Goal: Book appointment/travel/reservation

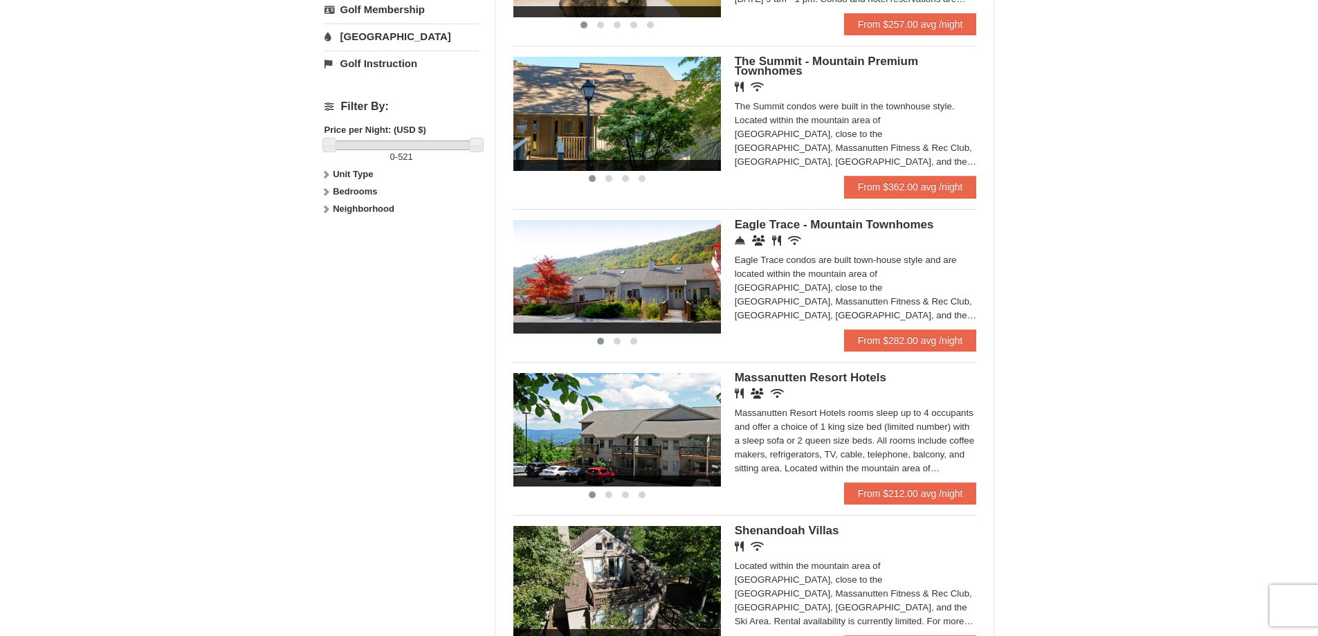
scroll to position [554, 0]
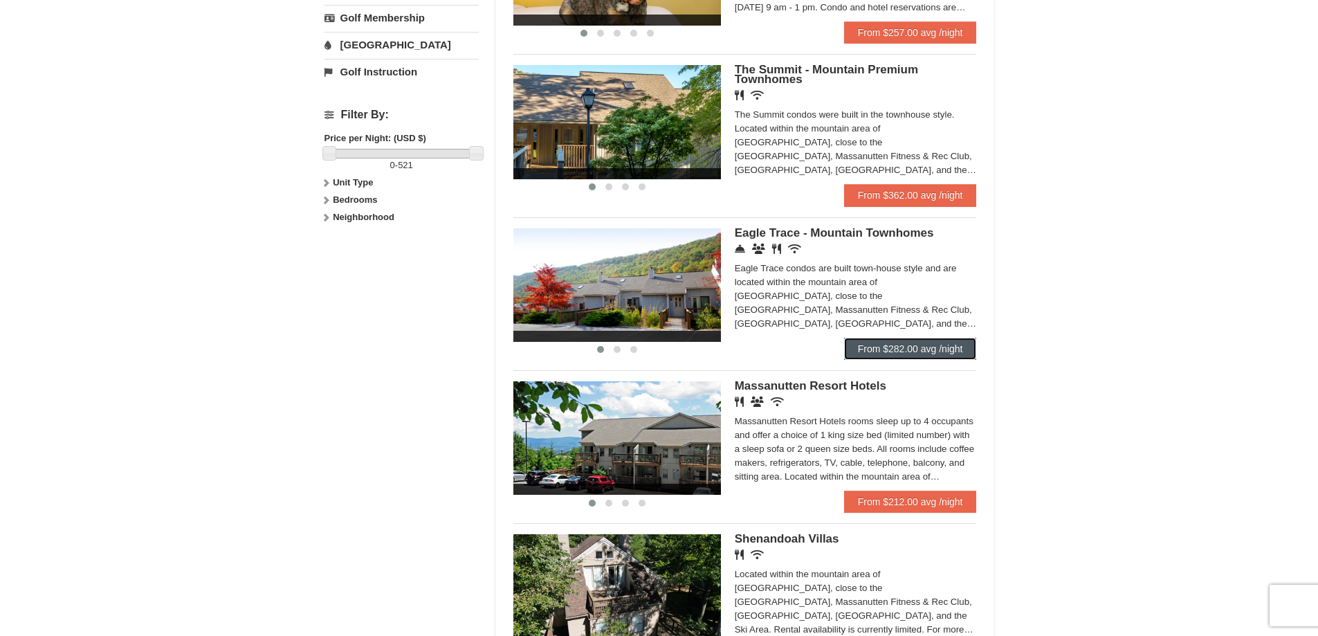
click at [924, 354] on link "From $282.00 avg /night" at bounding box center [910, 349] width 133 height 22
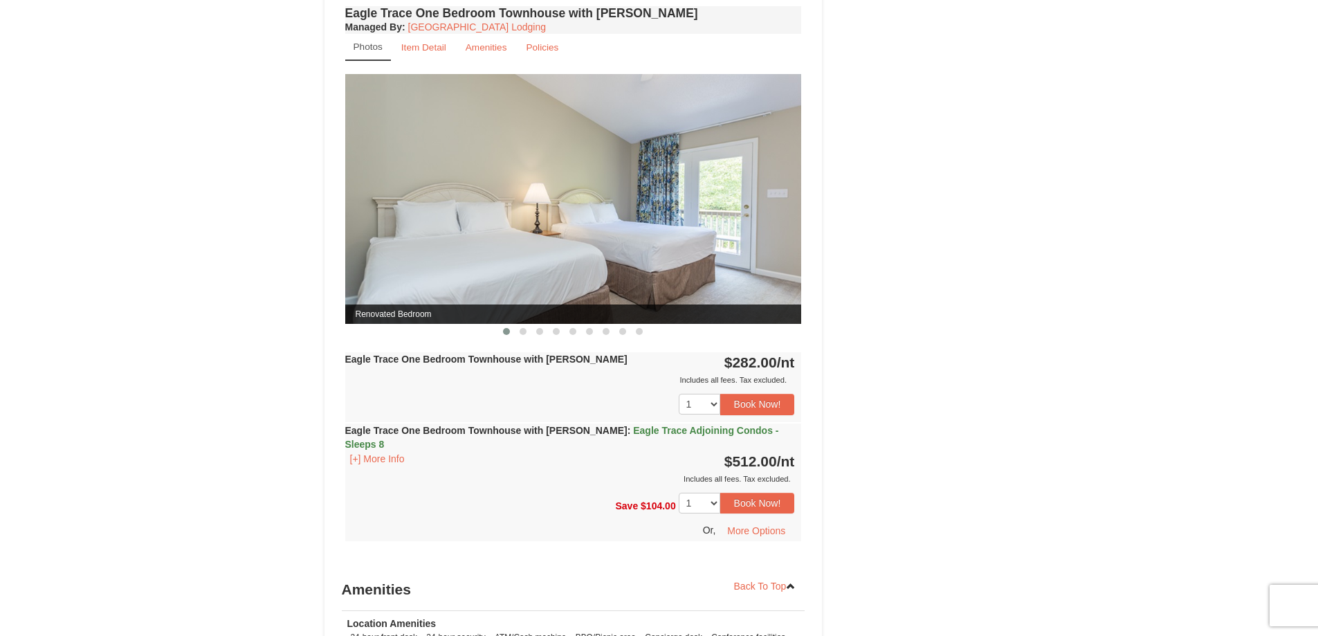
scroll to position [900, 0]
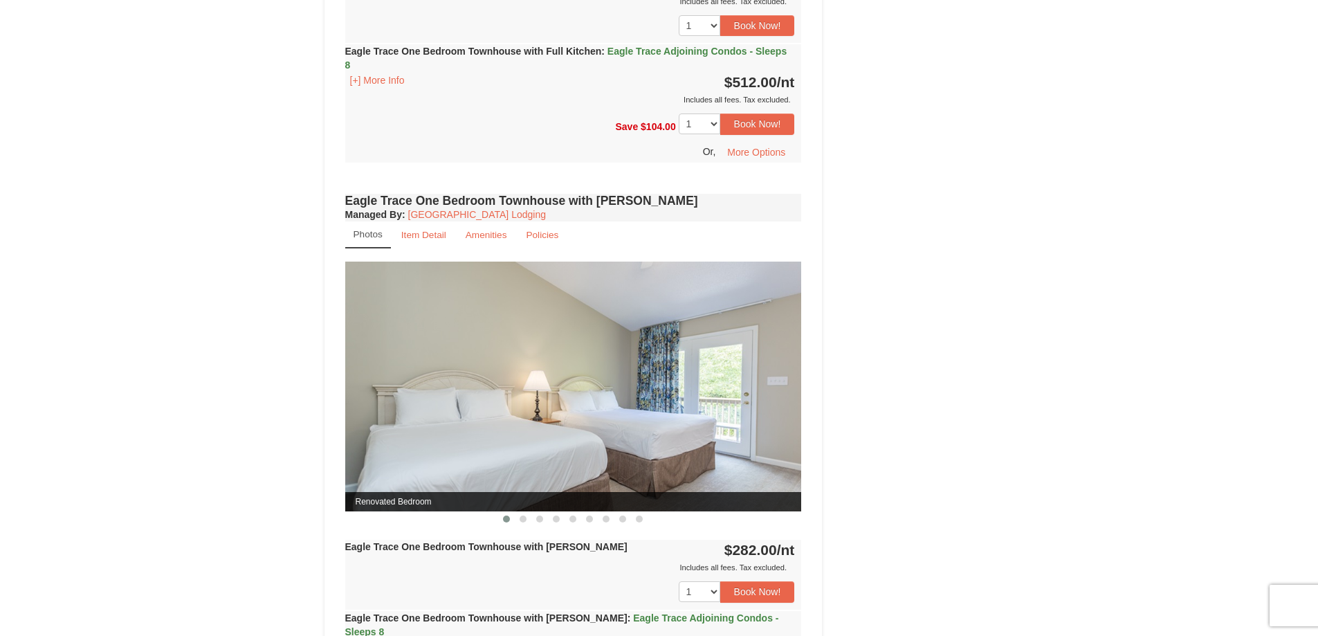
drag, startPoint x: 718, startPoint y: 432, endPoint x: 703, endPoint y: 432, distance: 15.2
click at [703, 432] on img at bounding box center [573, 387] width 457 height 250
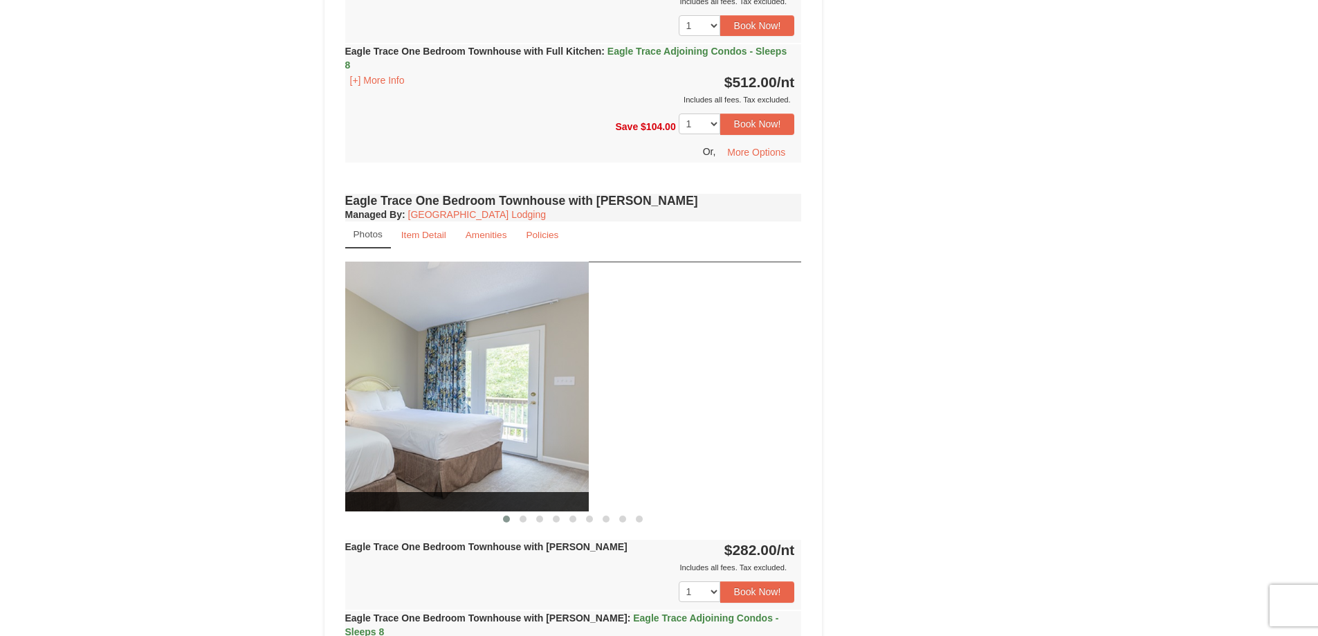
drag, startPoint x: 756, startPoint y: 428, endPoint x: 403, endPoint y: 447, distance: 352.7
click at [438, 447] on img at bounding box center [360, 387] width 457 height 250
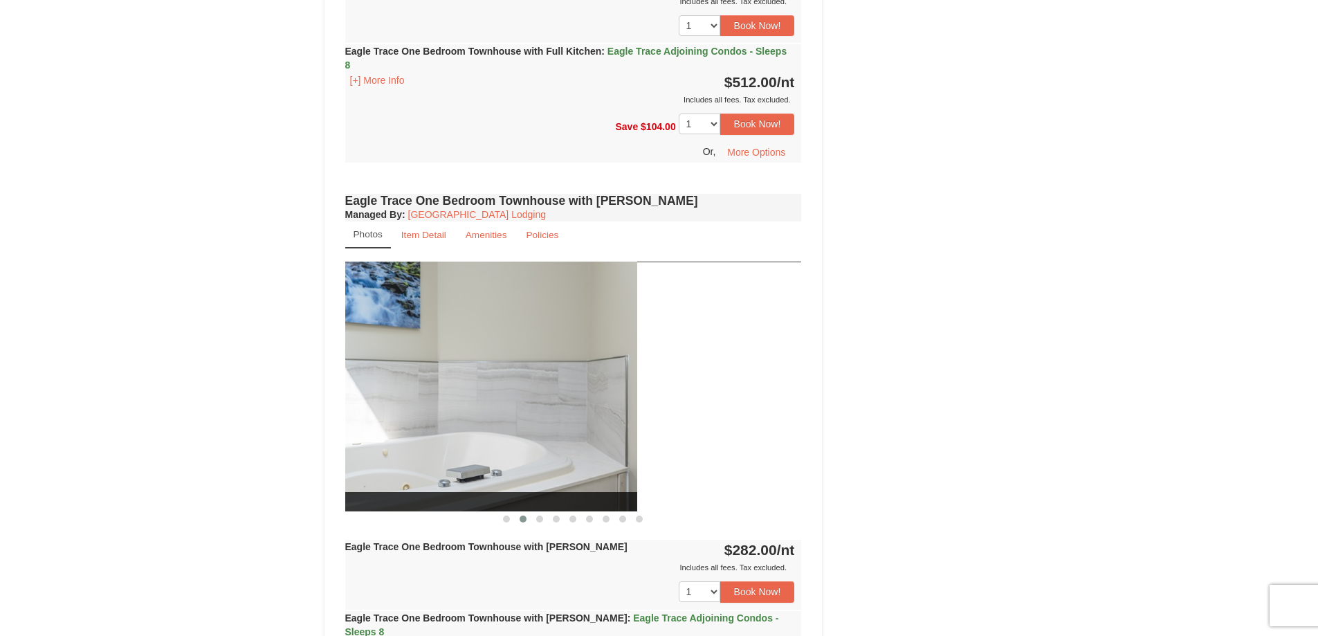
drag, startPoint x: 768, startPoint y: 428, endPoint x: 524, endPoint y: 443, distance: 244.7
click at [526, 443] on img at bounding box center [409, 387] width 457 height 250
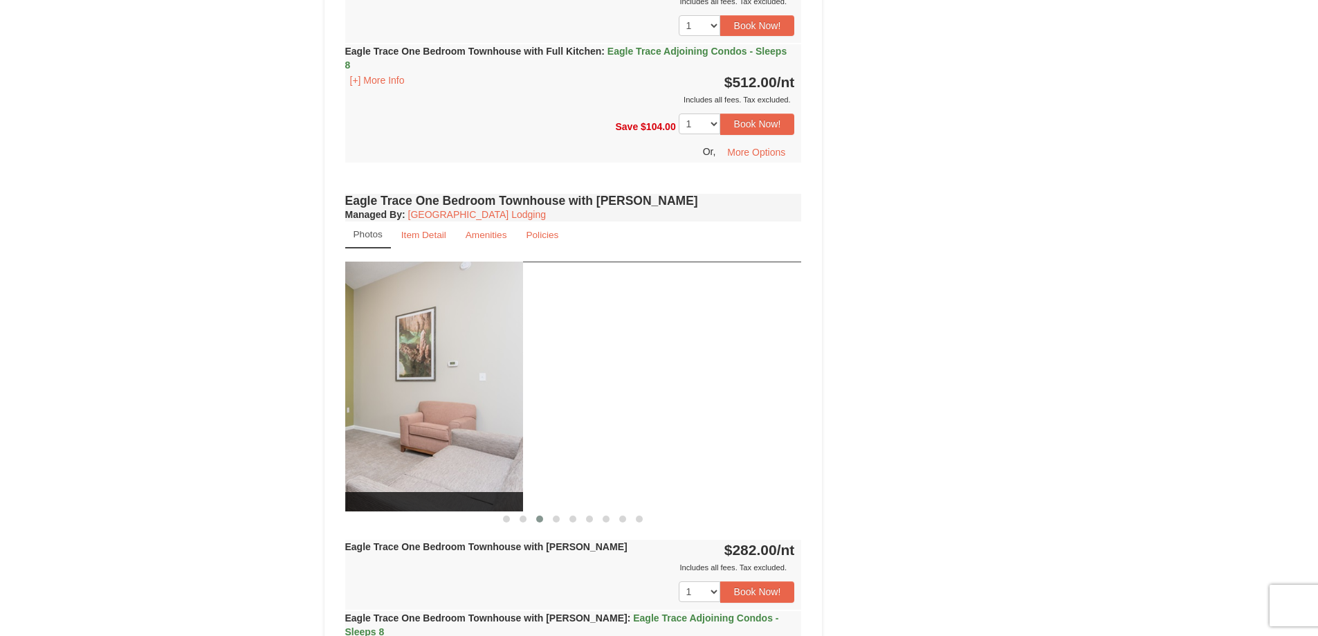
drag, startPoint x: 735, startPoint y: 430, endPoint x: 447, endPoint y: 441, distance: 288.1
click at [447, 441] on img at bounding box center [294, 387] width 457 height 250
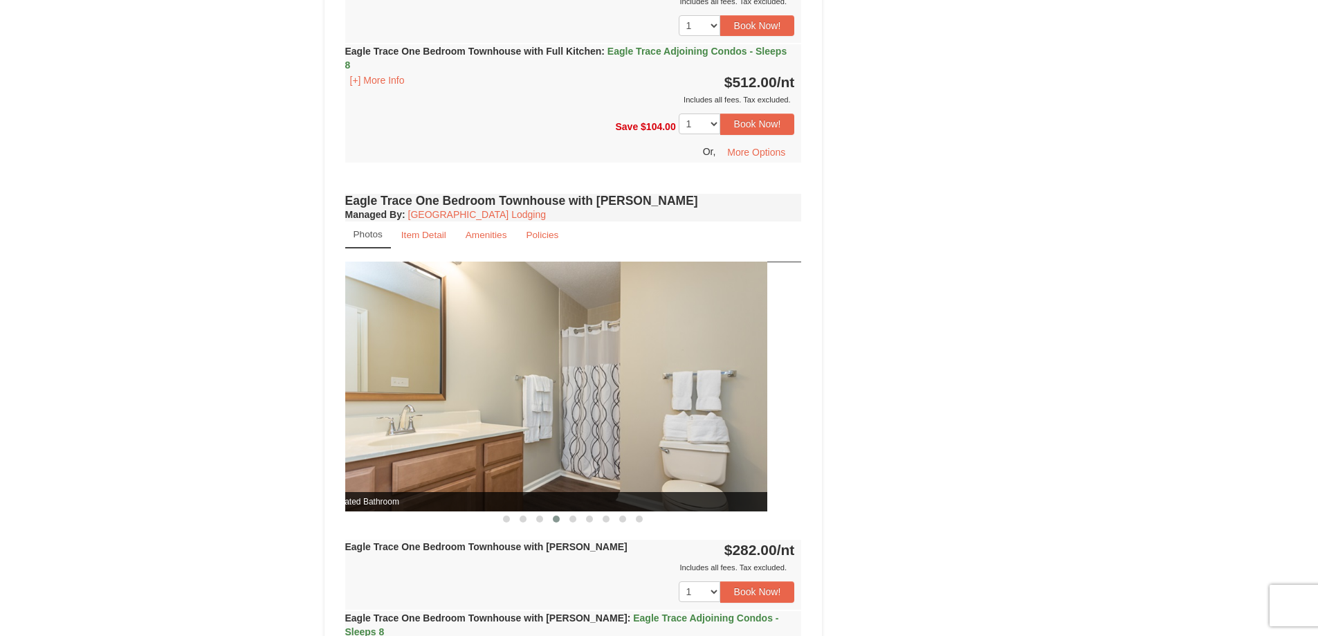
drag, startPoint x: 747, startPoint y: 429, endPoint x: 387, endPoint y: 462, distance: 360.6
click at [399, 462] on img at bounding box center [539, 387] width 457 height 250
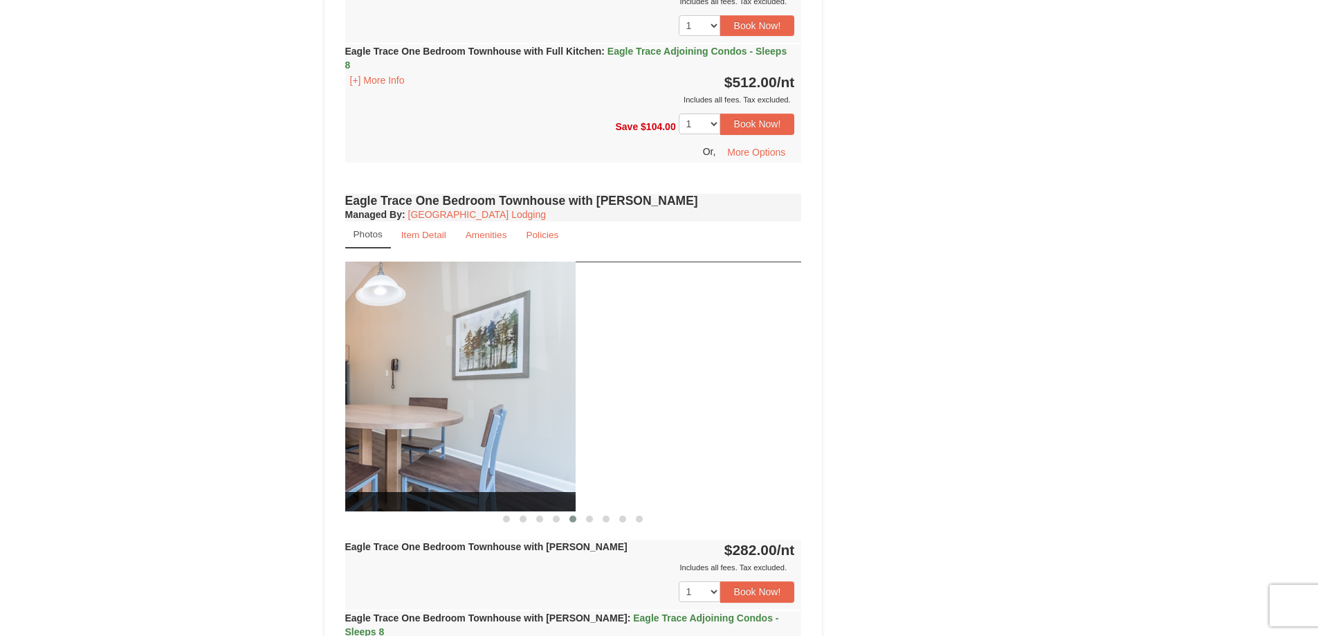
drag, startPoint x: 673, startPoint y: 435, endPoint x: 441, endPoint y: 458, distance: 233.0
click at [441, 458] on img at bounding box center [347, 387] width 457 height 250
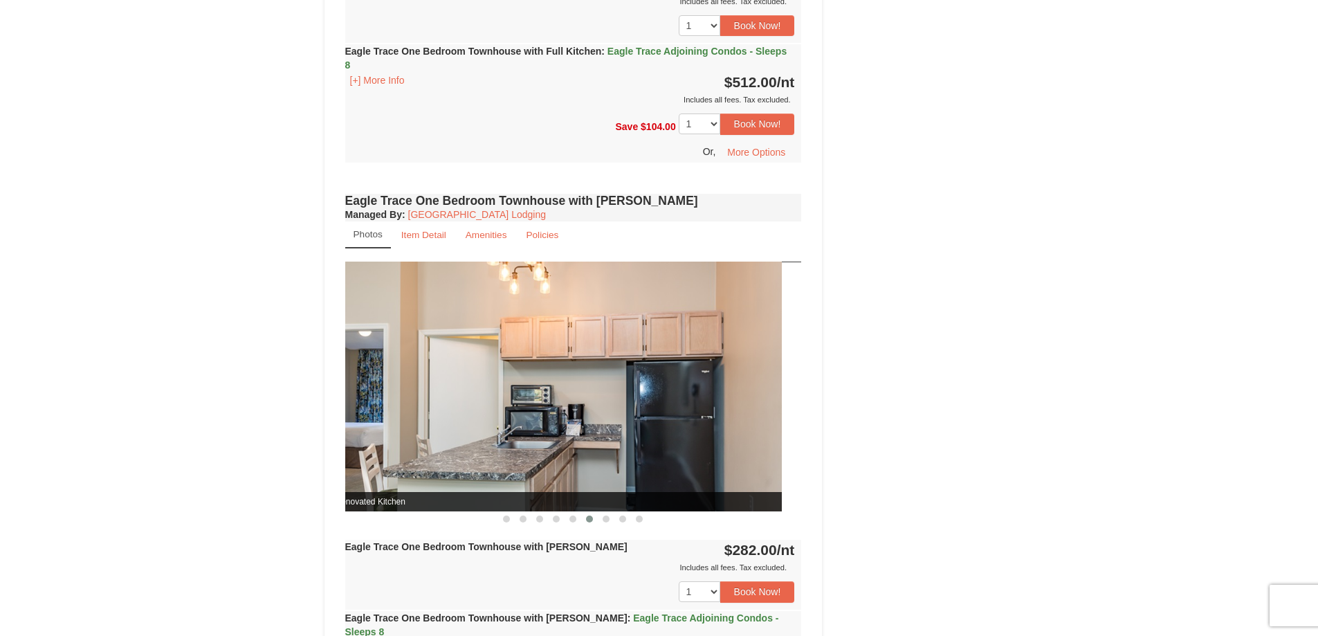
drag, startPoint x: 669, startPoint y: 441, endPoint x: 417, endPoint y: 456, distance: 253.0
click at [417, 455] on img at bounding box center [553, 387] width 457 height 250
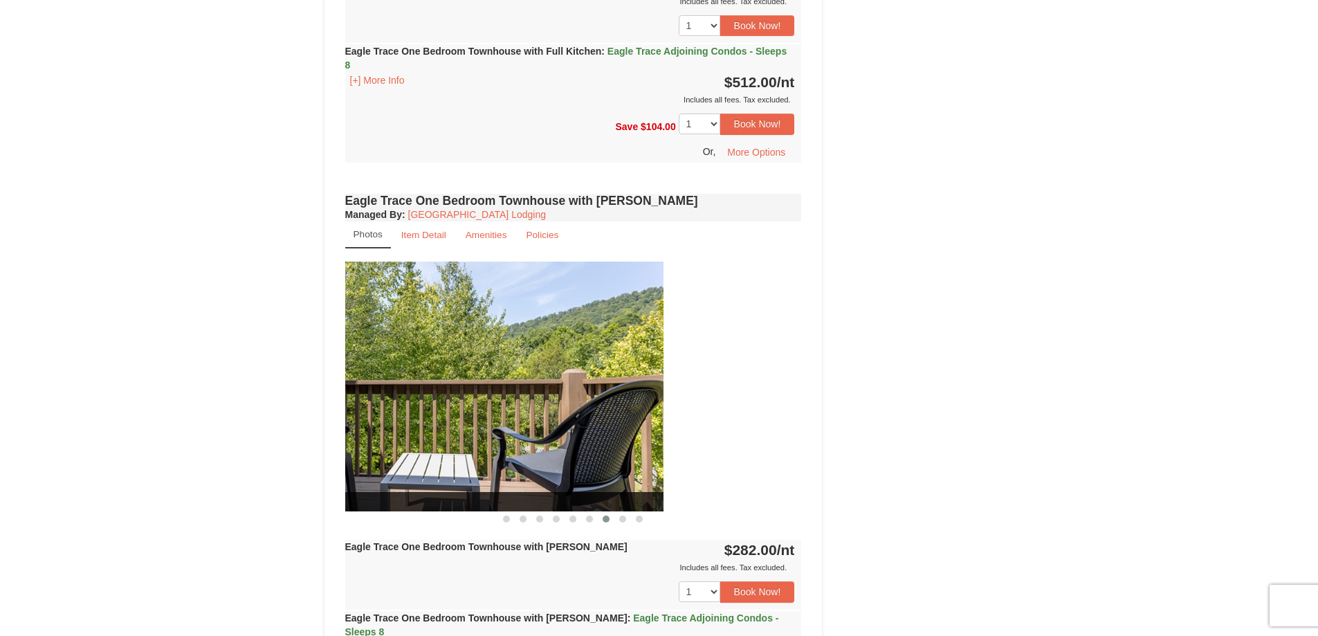
drag, startPoint x: 700, startPoint y: 441, endPoint x: 523, endPoint y: 458, distance: 177.3
click at [523, 458] on img at bounding box center [435, 387] width 457 height 250
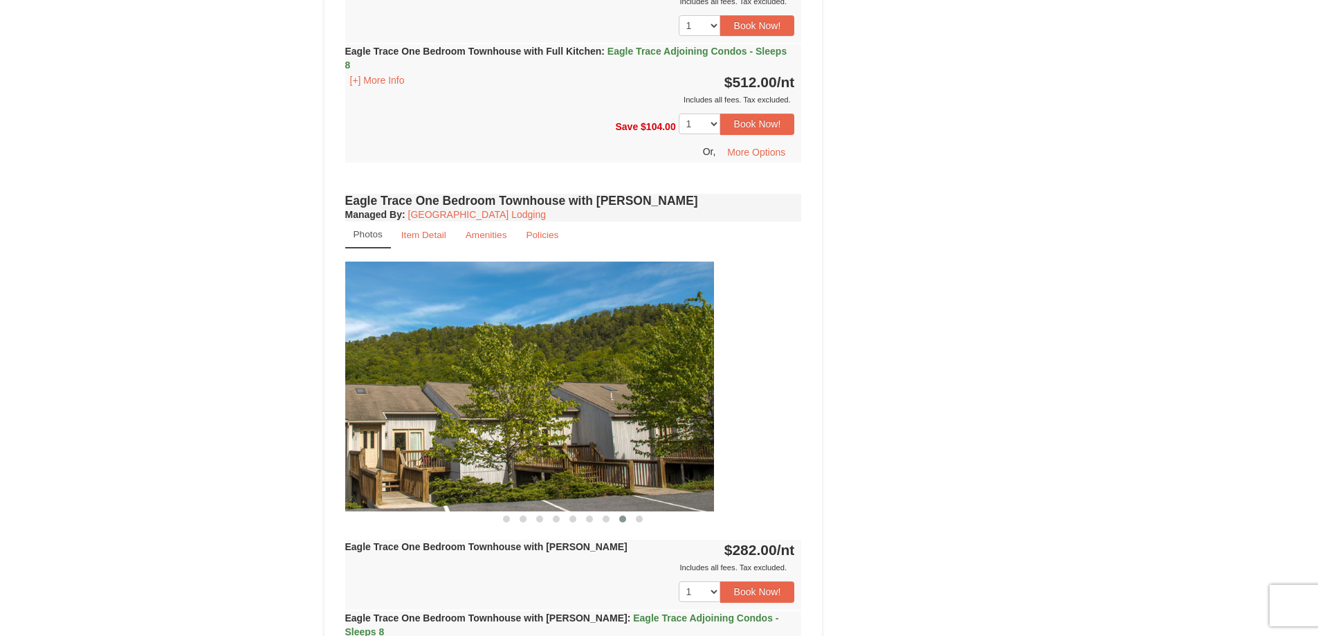
drag, startPoint x: 762, startPoint y: 433, endPoint x: 574, endPoint y: 450, distance: 188.3
click at [576, 450] on img at bounding box center [485, 387] width 457 height 250
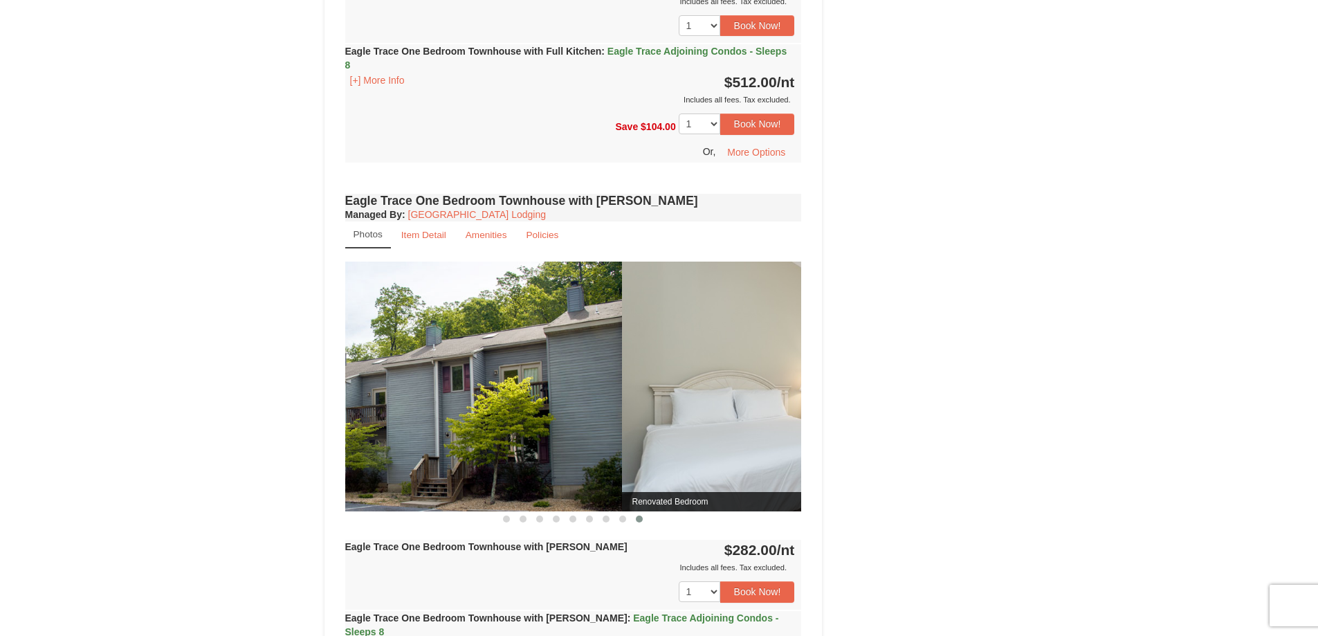
drag, startPoint x: 776, startPoint y: 430, endPoint x: 576, endPoint y: 455, distance: 201.5
click at [579, 455] on img at bounding box center [393, 387] width 457 height 250
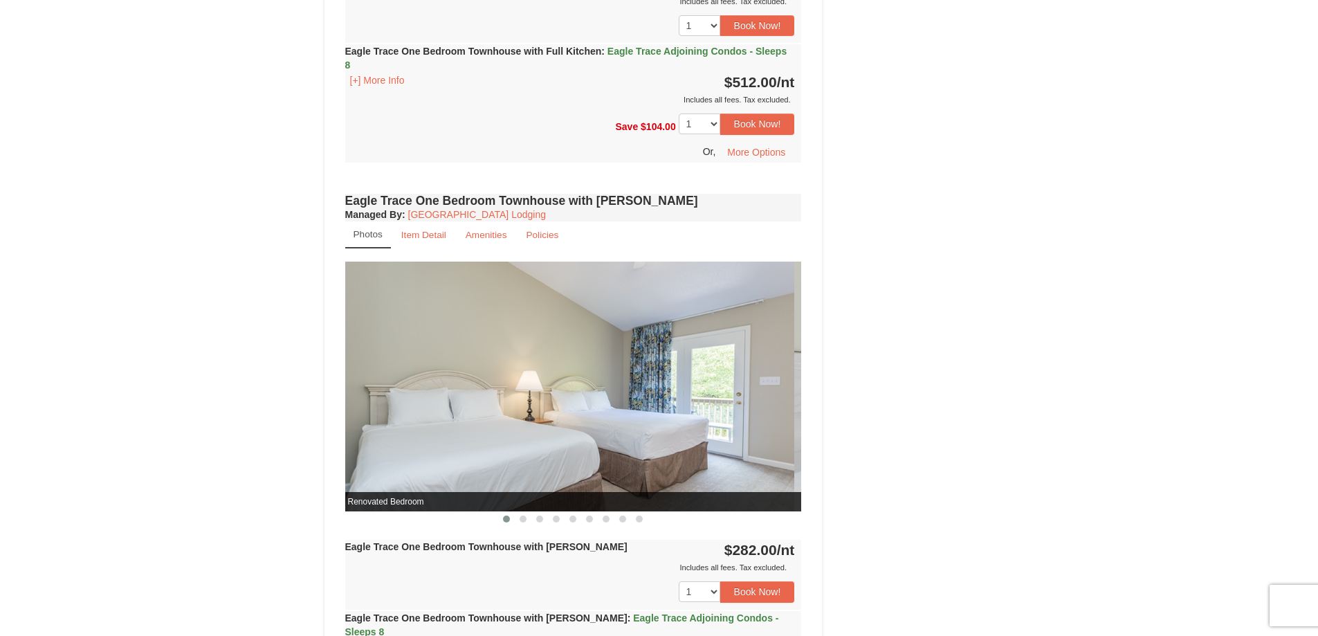
drag, startPoint x: 792, startPoint y: 433, endPoint x: 561, endPoint y: 455, distance: 231.5
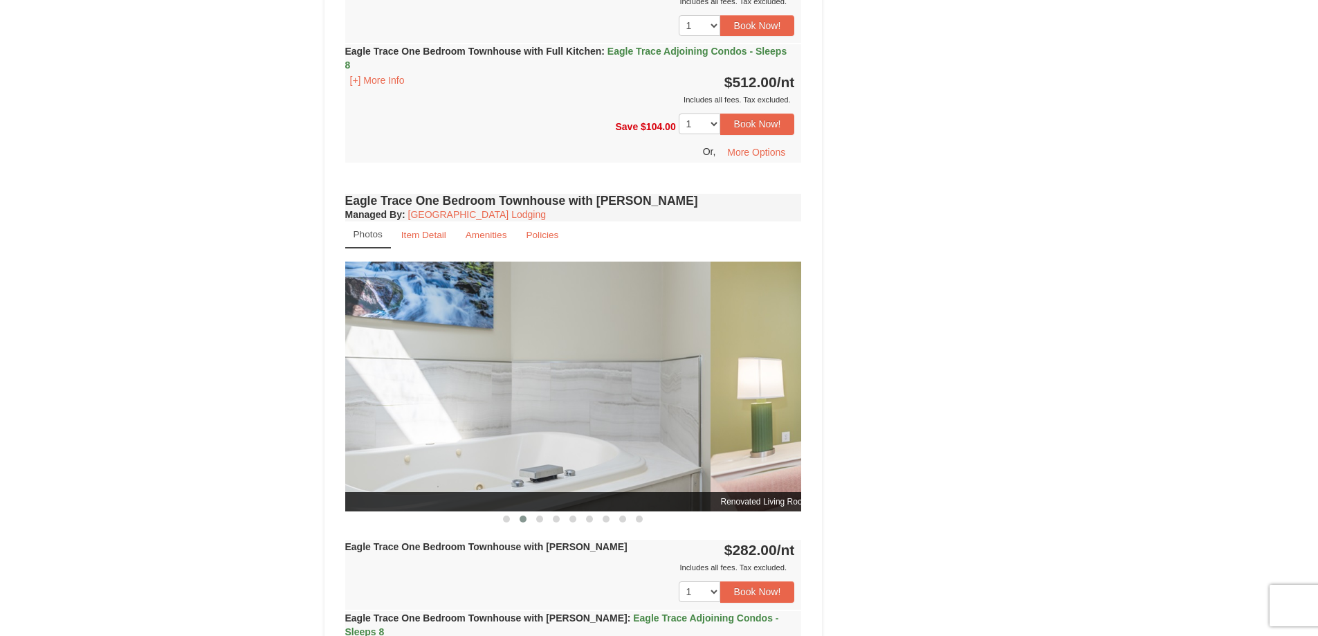
drag, startPoint x: 742, startPoint y: 438, endPoint x: 467, endPoint y: 453, distance: 275.8
click at [468, 453] on img at bounding box center [482, 387] width 457 height 250
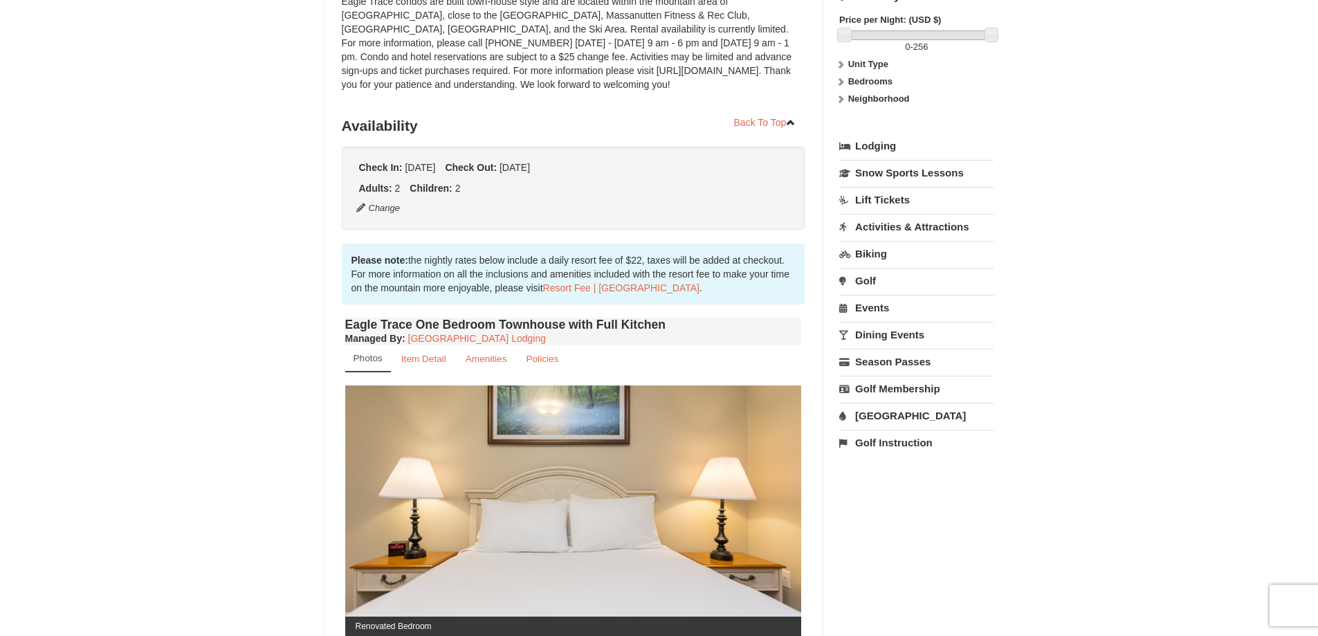
scroll to position [208, 0]
click at [879, 426] on link "[GEOGRAPHIC_DATA]" at bounding box center [916, 417] width 154 height 26
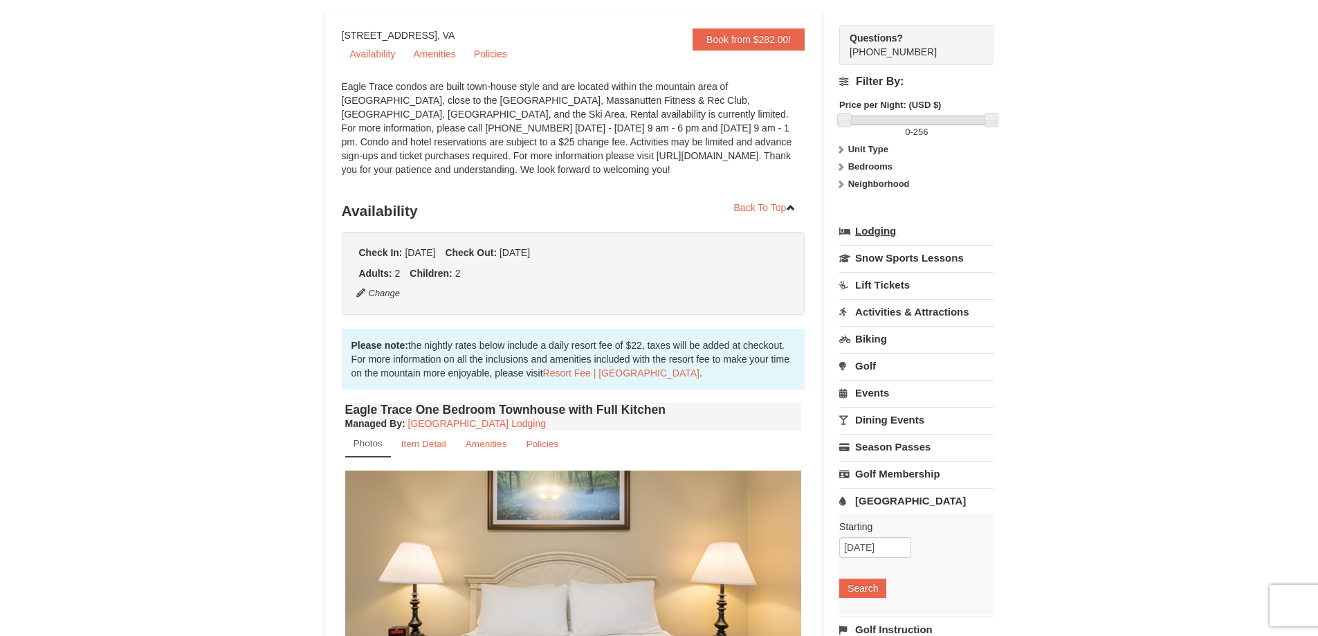
scroll to position [0, 0]
